Goal: Information Seeking & Learning: Learn about a topic

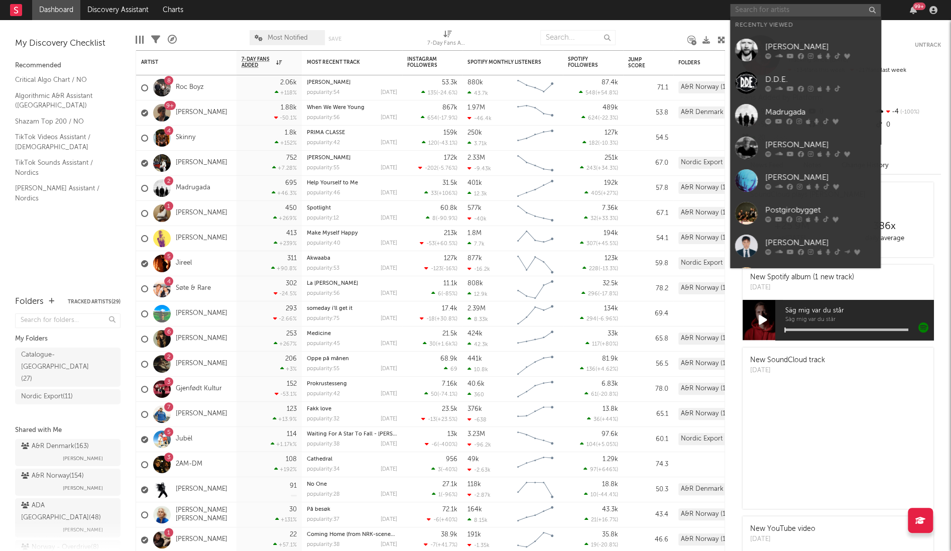
click at [752, 12] on input "text" at bounding box center [805, 10] width 151 height 13
click at [762, 85] on link "D.D.E." at bounding box center [805, 82] width 151 height 33
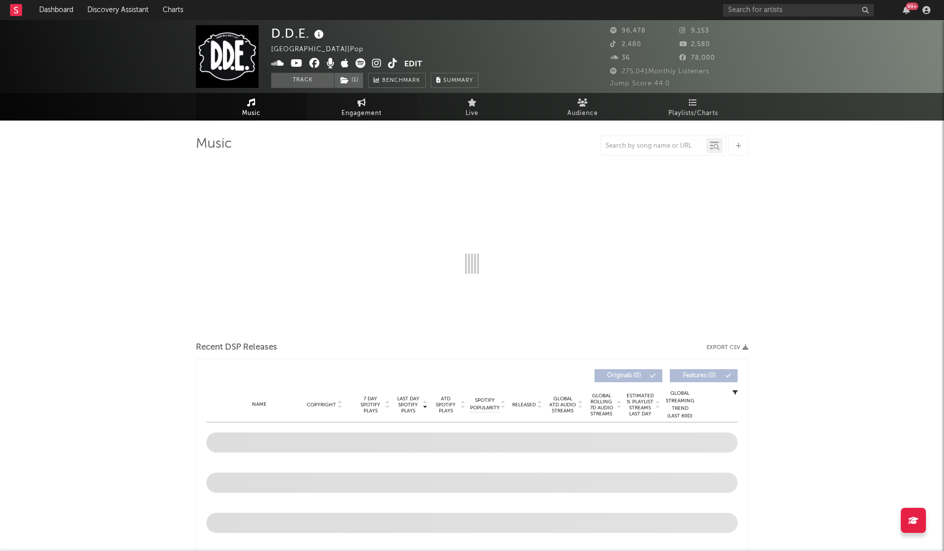
click at [329, 108] on link "Engagement" at bounding box center [361, 107] width 110 height 28
select select "1w"
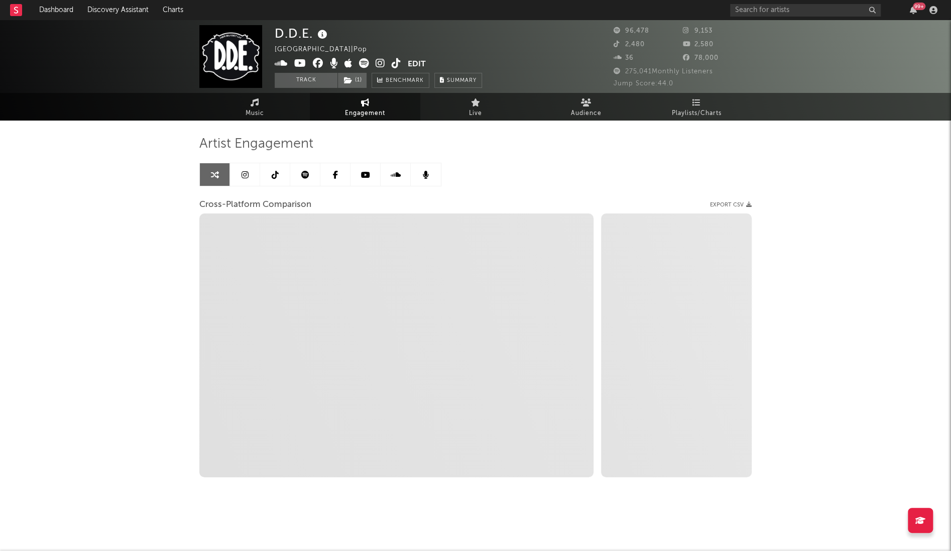
select select "1m"
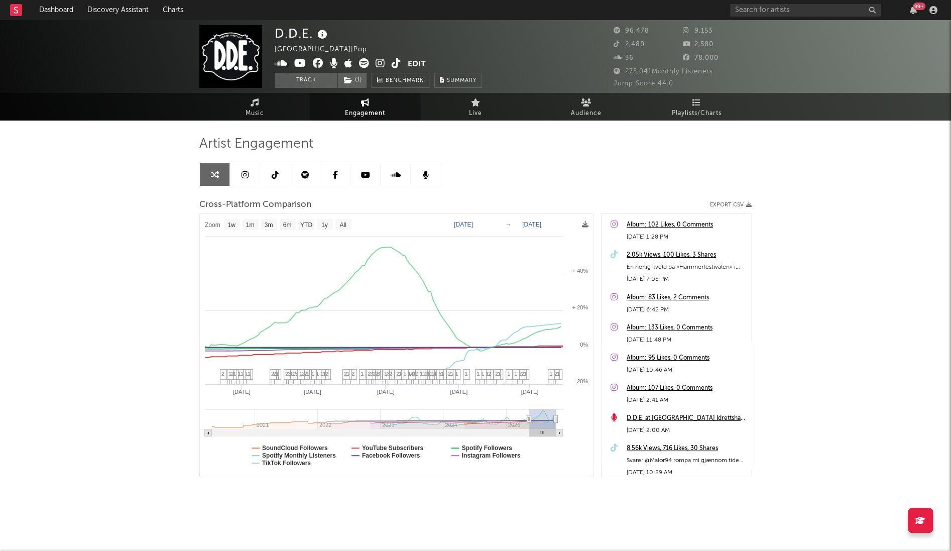
type input "2025-05-04"
select select "6m"
type input "2025-04-20"
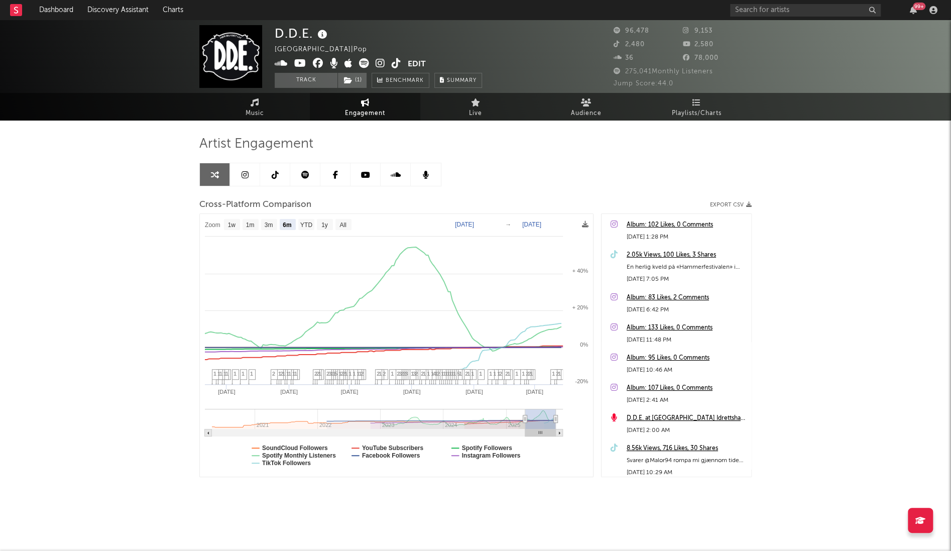
select select "6m"
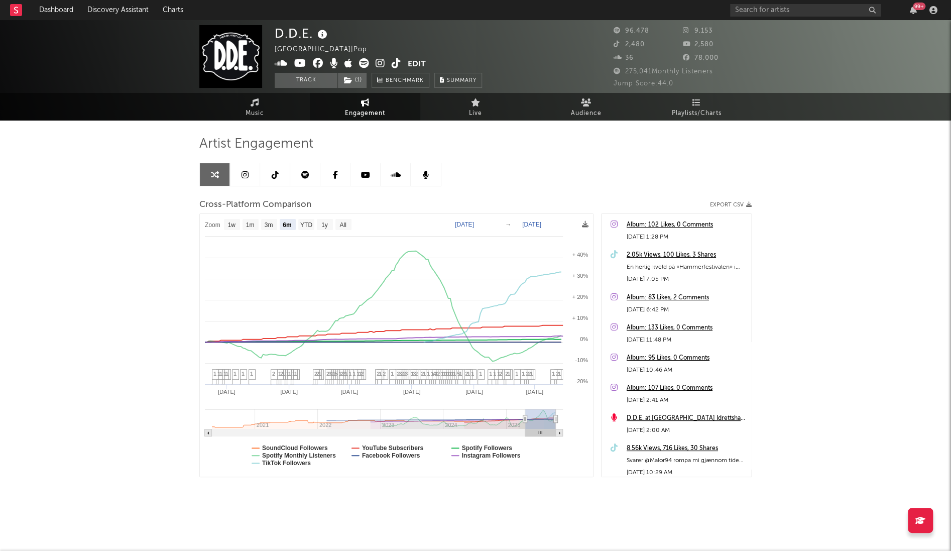
drag, startPoint x: 549, startPoint y: 420, endPoint x: 521, endPoint y: 421, distance: 28.7
type input "2025-04-11"
select select "6m"
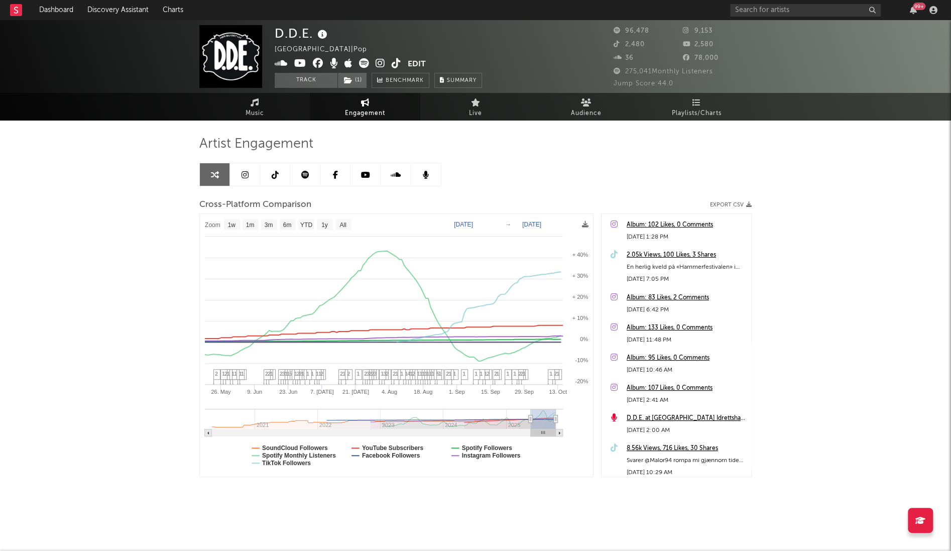
type input "2025-05-22"
select select "1w"
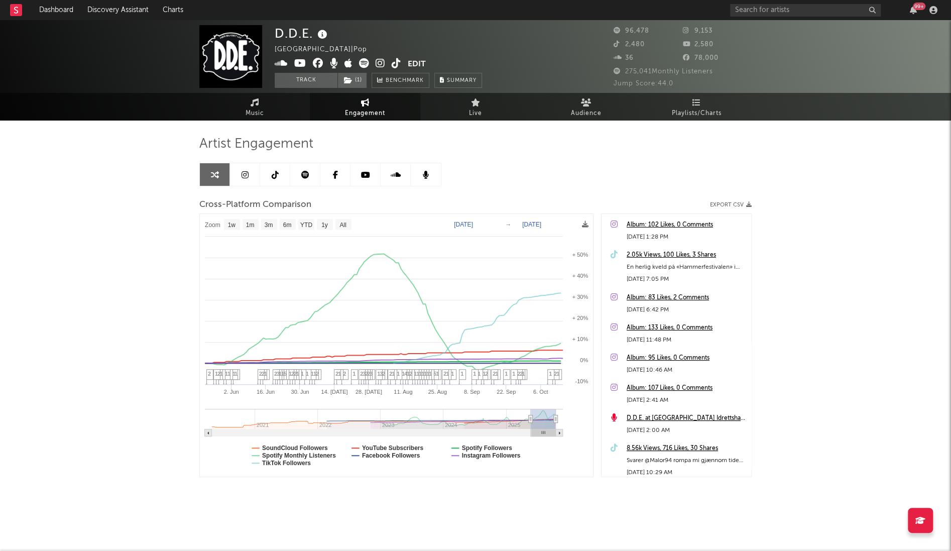
drag, startPoint x: 524, startPoint y: 418, endPoint x: 531, endPoint y: 420, distance: 7.3
click at [435, 466] on rect at bounding box center [396, 345] width 393 height 263
click at [312, 456] on text "Spotify Monthly Listeners" at bounding box center [299, 455] width 74 height 7
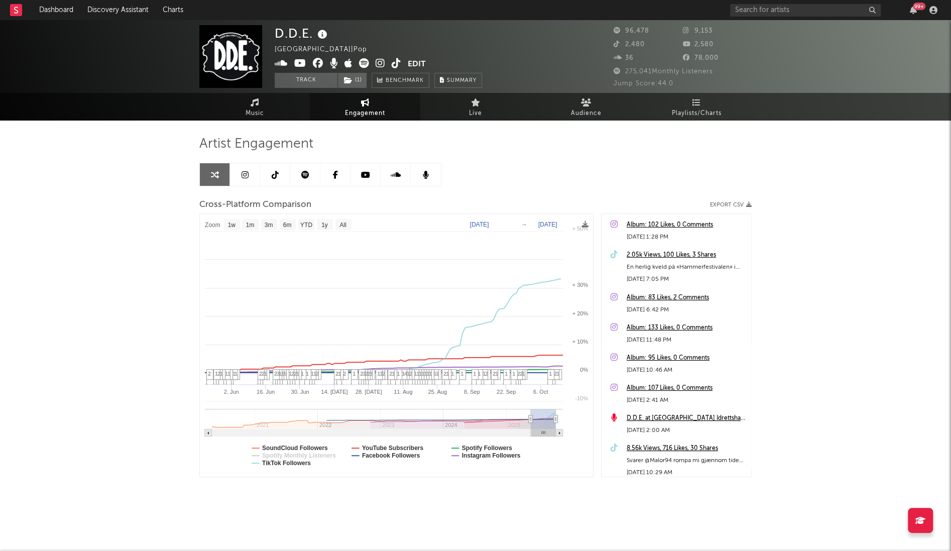
select select "1w"
